Goal: Book appointment/travel/reservation

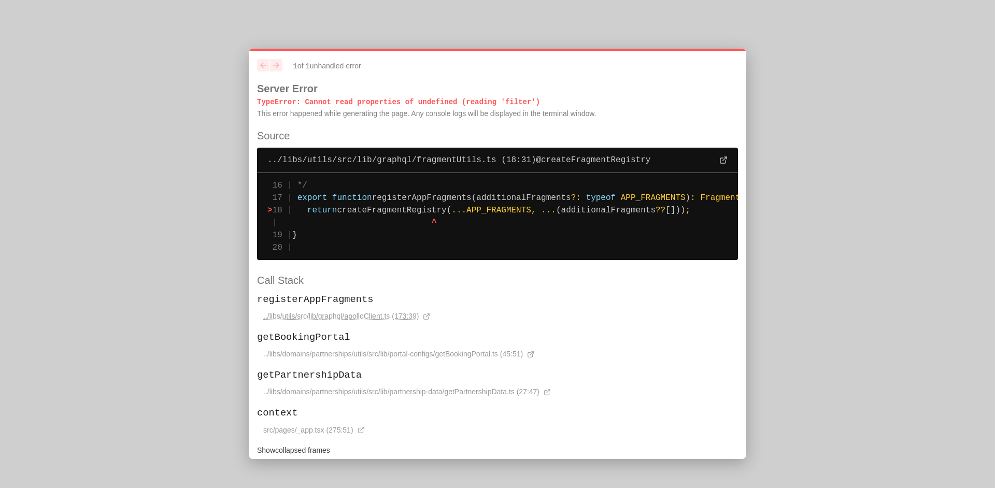
click at [394, 318] on span "../libs/utils/src/lib/graphql/apolloClient.ts (173:39)" at bounding box center [340, 316] width 155 height 11
click at [406, 316] on span "../libs/utils/src/lib/graphql/apolloClient.ts (173:39)" at bounding box center [340, 316] width 155 height 11
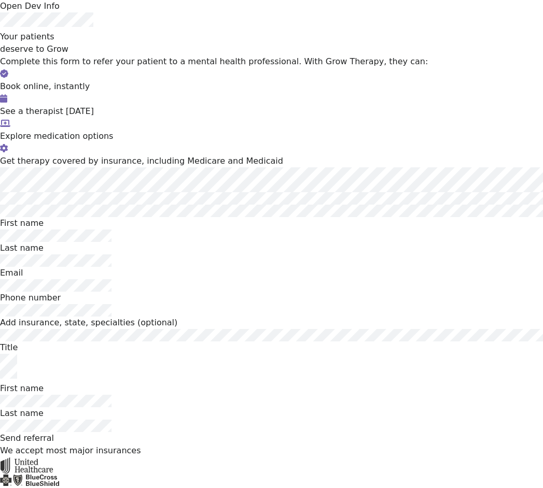
click at [325, 292] on div "Phone number" at bounding box center [271, 298] width 543 height 12
click at [408, 155] on div "Get therapy covered by insurance, including Medicare and Medicaid" at bounding box center [271, 161] width 543 height 12
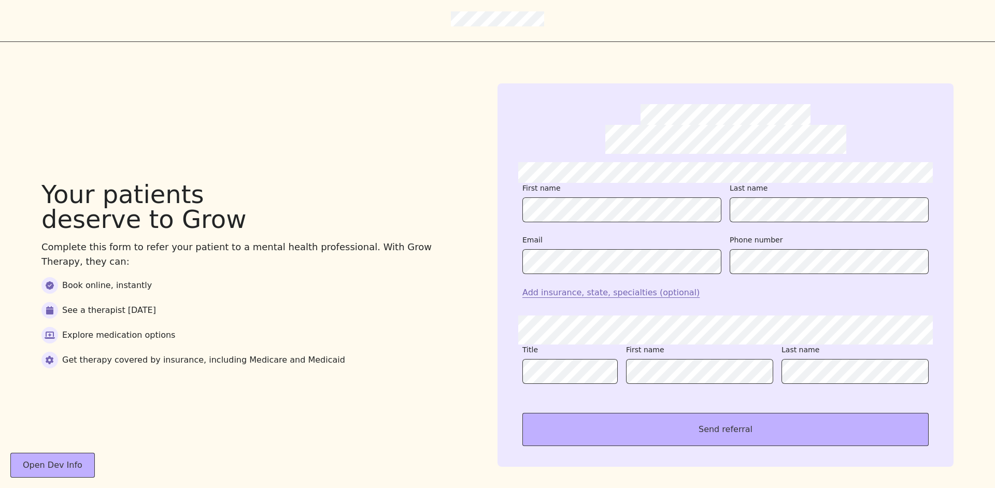
click at [353, 143] on div "Your patients deserve to Grow Complete this form to refer your patient to a men…" at bounding box center [497, 275] width 995 height 466
click at [262, 160] on div "Your patients deserve to Grow Complete this form to refer your patient to a men…" at bounding box center [497, 275] width 995 height 466
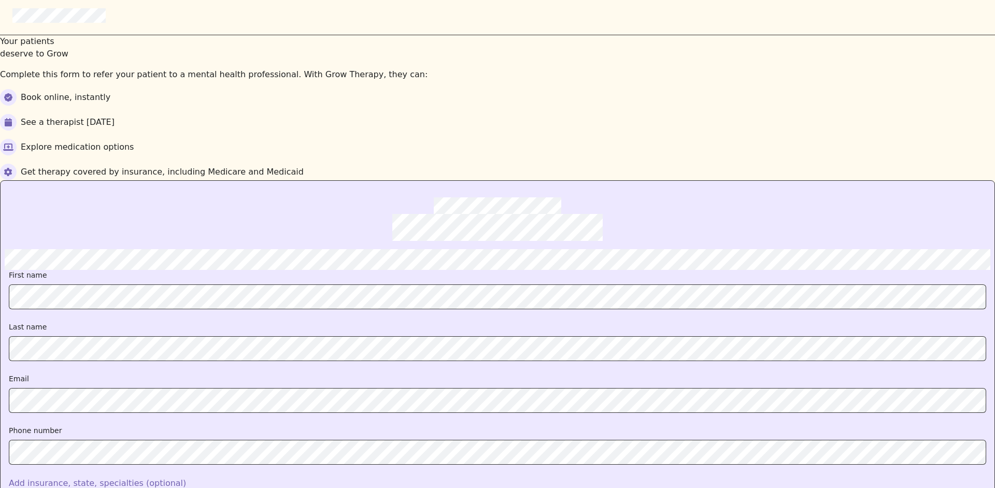
click at [584, 114] on div "See a therapist [DATE]" at bounding box center [497, 122] width 995 height 17
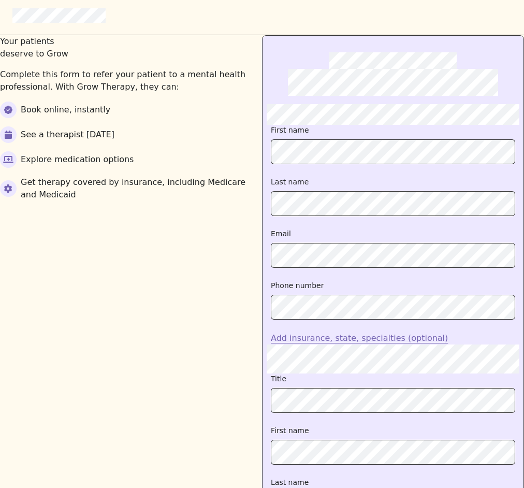
click at [157, 315] on div "Your patients deserve to Grow Complete this form to refer your patient to a men…" at bounding box center [131, 301] width 262 height 532
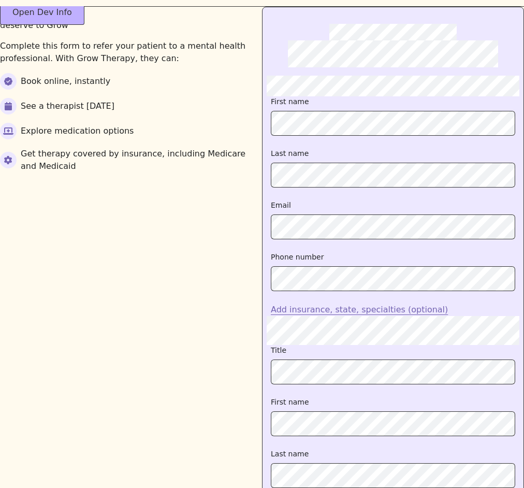
scroll to position [44, 0]
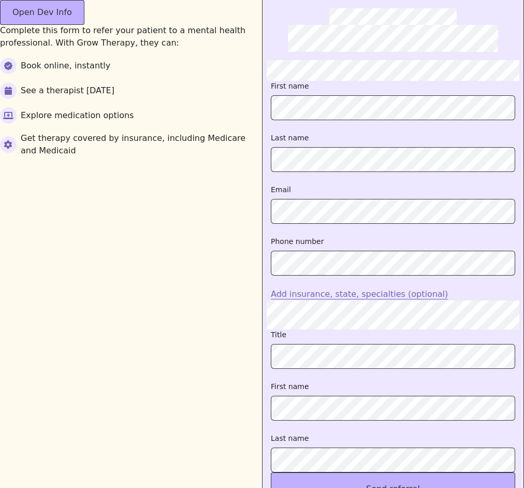
click at [102, 318] on div "Your patients deserve to Grow Complete this form to refer your patient to a men…" at bounding box center [131, 257] width 262 height 532
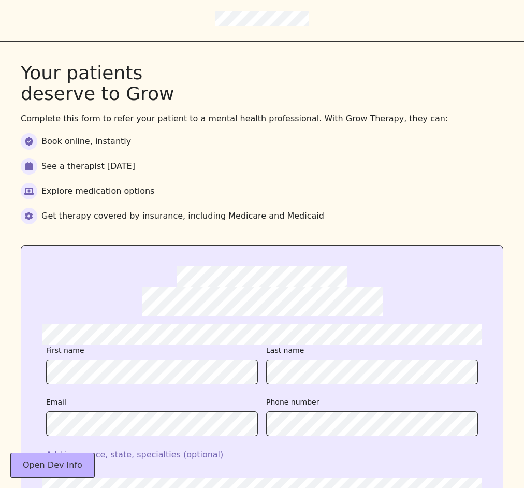
click at [400, 126] on div "Your patients deserve to Grow Complete this form to refer your patient to a men…" at bounding box center [262, 144] width 483 height 162
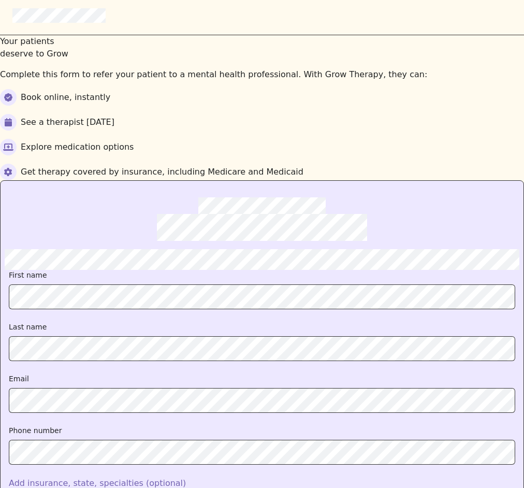
click at [339, 168] on div "Get therapy covered by insurance, including Medicare and Medicaid" at bounding box center [262, 172] width 524 height 17
click at [396, 119] on div "See a therapist [DATE]" at bounding box center [262, 122] width 524 height 17
click at [448, 131] on div "Your patients deserve to Grow Complete this form to refer your patient to a men…" at bounding box center [262, 107] width 524 height 145
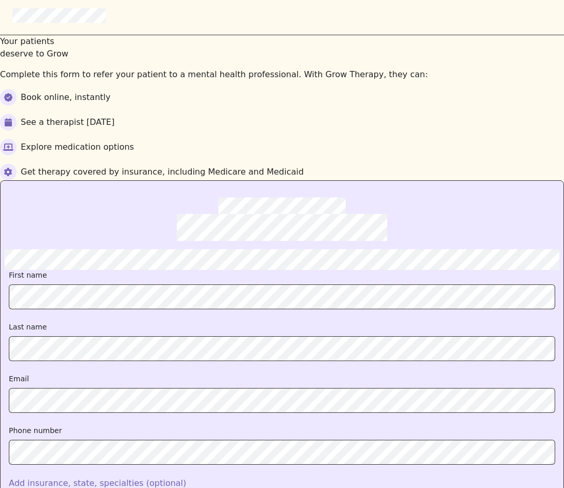
click at [356, 107] on div "Your patients deserve to Grow Complete this form to refer your patient to a men…" at bounding box center [282, 107] width 564 height 145
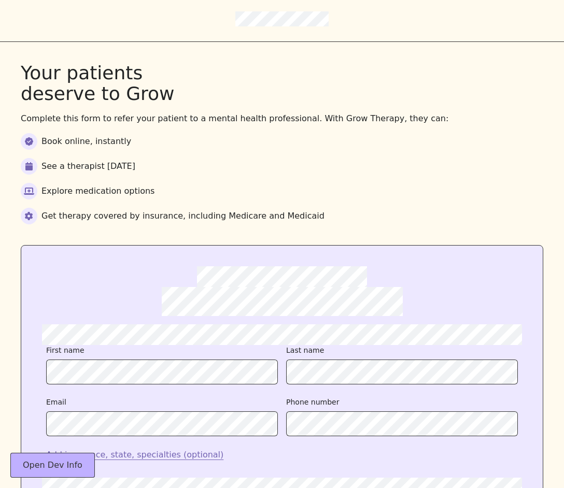
click at [294, 185] on div "Explore medication options" at bounding box center [282, 191] width 522 height 17
click at [368, 200] on div "Your patients deserve to Grow Complete this form to refer your patient to a men…" at bounding box center [282, 144] width 522 height 162
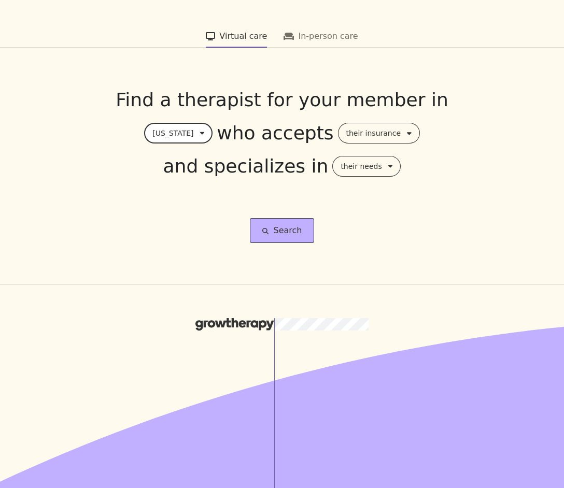
click at [388, 137] on div "their insurance" at bounding box center [373, 133] width 55 height 12
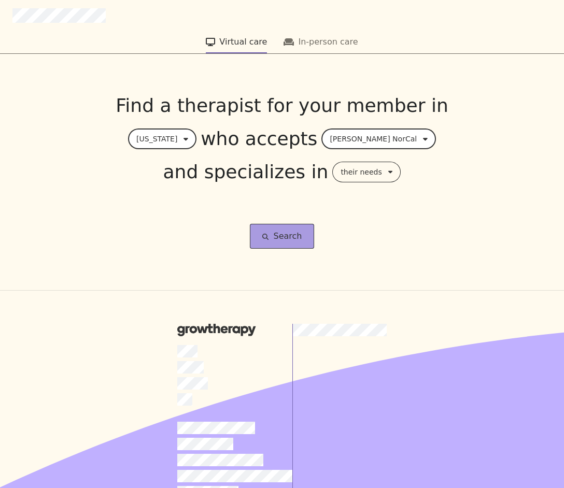
click at [258, 226] on button "Search" at bounding box center [282, 236] width 65 height 25
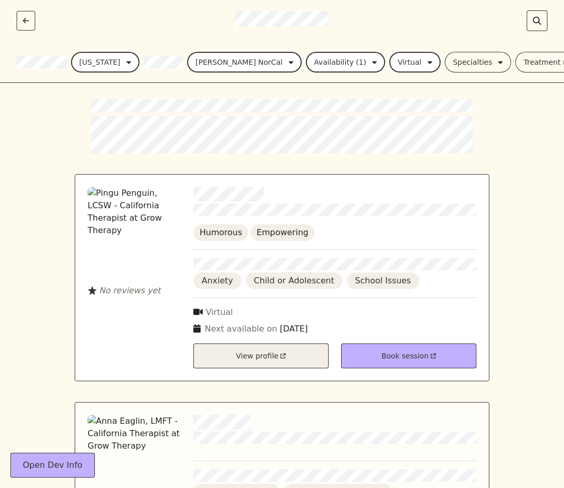
click at [237, 348] on div "View profile" at bounding box center [260, 356] width 135 height 25
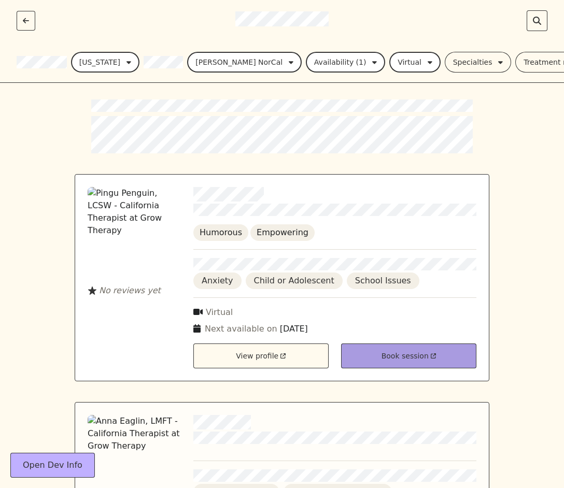
click at [449, 351] on div "Book session" at bounding box center [408, 356] width 135 height 25
